Goal: Find specific page/section

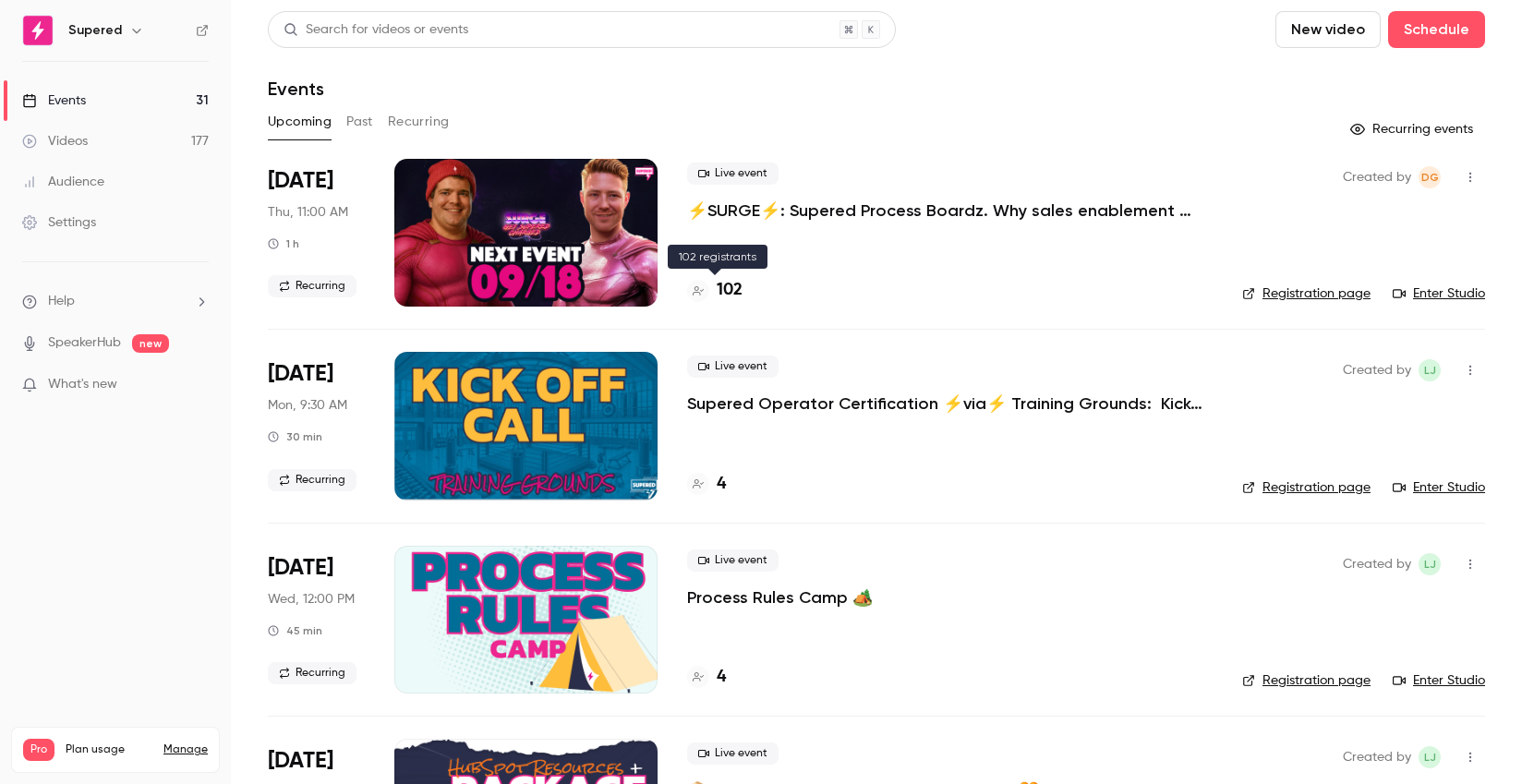
click at [724, 290] on h4 "102" at bounding box center [728, 291] width 25 height 25
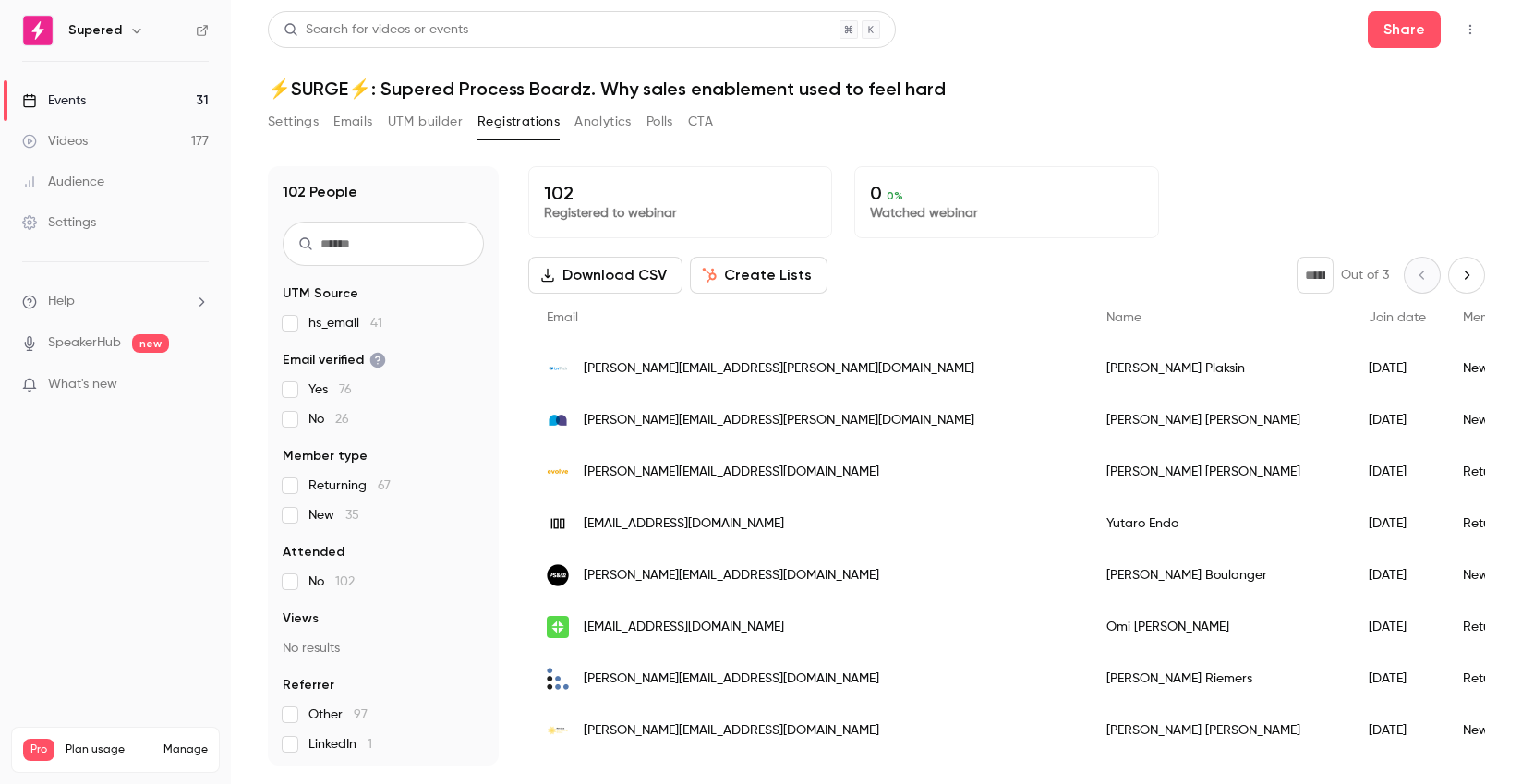
click at [64, 104] on div "Events" at bounding box center [54, 101] width 64 height 19
